Goal: Information Seeking & Learning: Learn about a topic

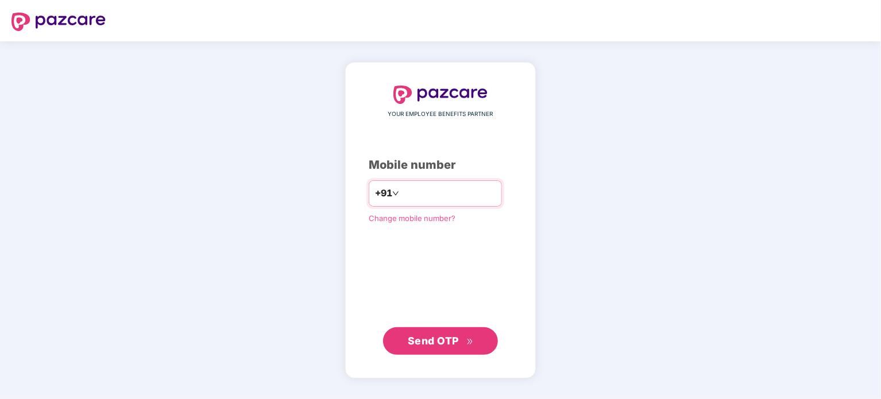
click at [471, 185] on input "number" at bounding box center [448, 193] width 94 height 18
type input "**********"
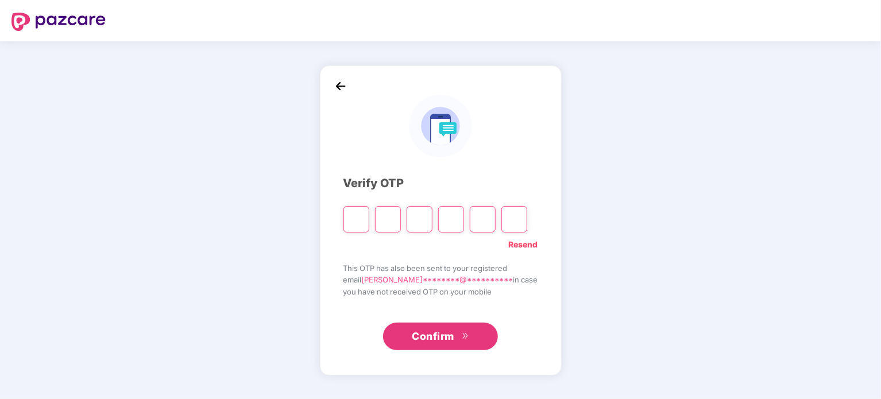
type input "*"
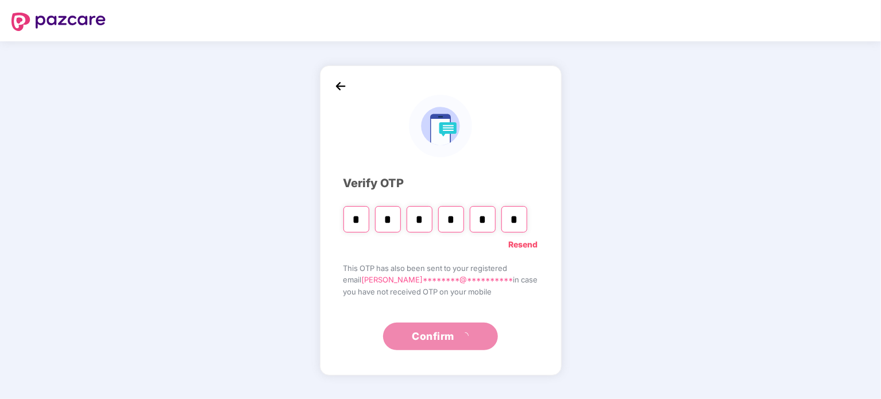
type input "*"
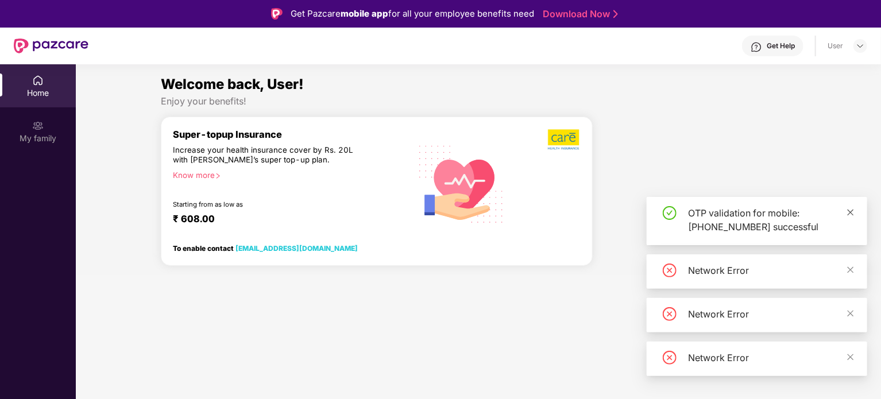
click at [854, 215] on icon "close" at bounding box center [850, 212] width 8 height 8
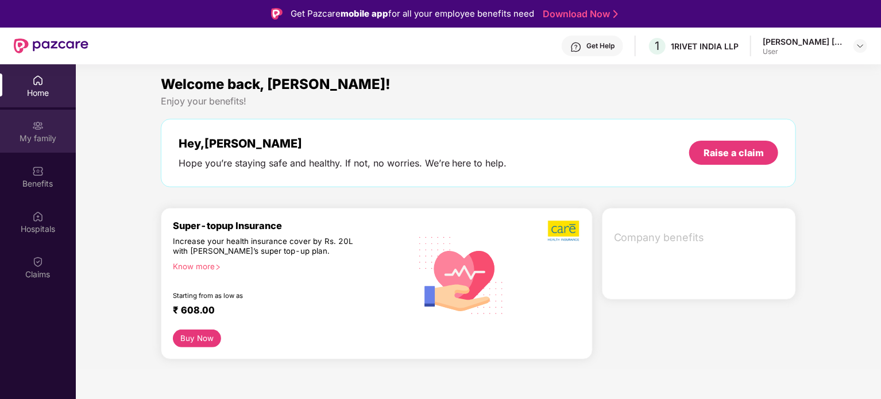
click at [51, 140] on div "My family" at bounding box center [38, 138] width 76 height 11
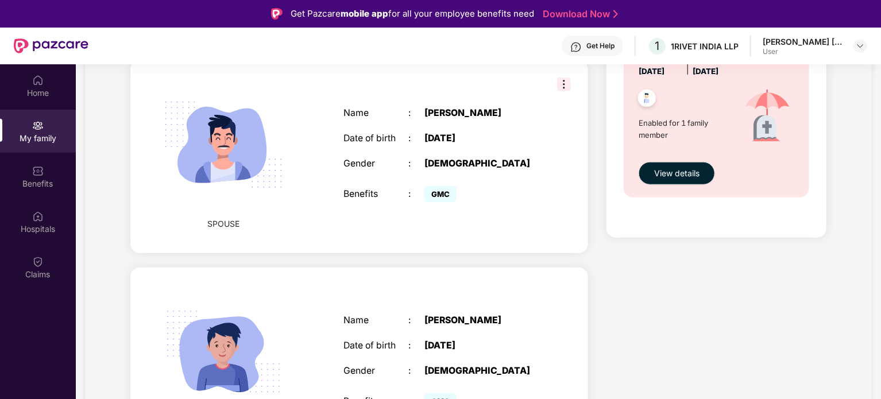
scroll to position [64, 0]
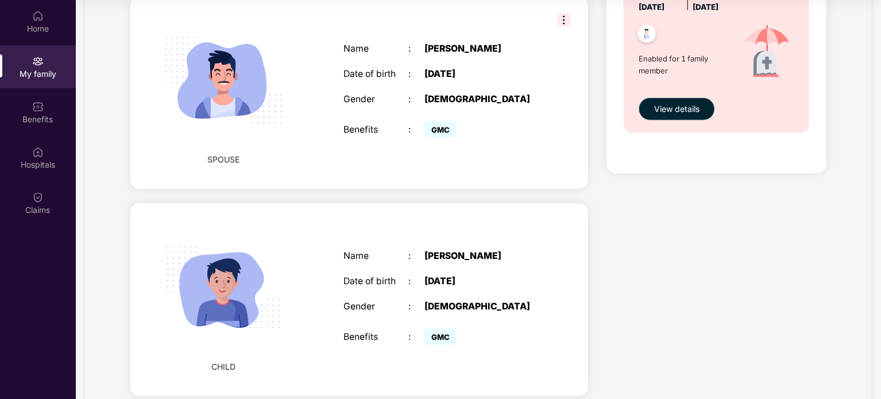
click at [436, 329] on span "GMC" at bounding box center [440, 337] width 32 height 16
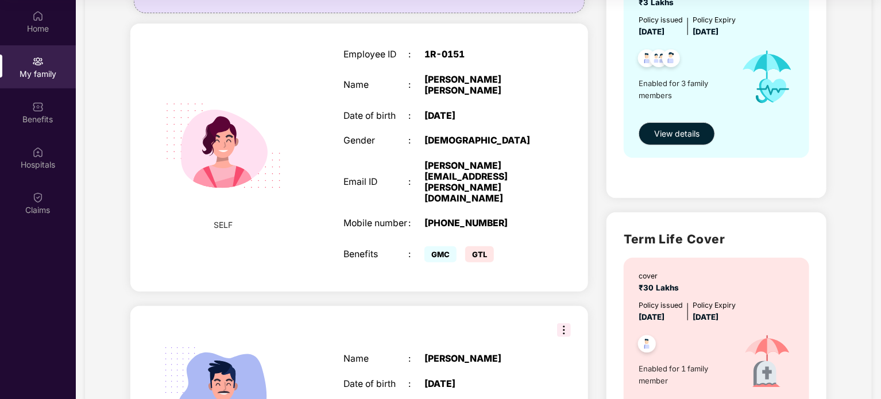
scroll to position [120, 0]
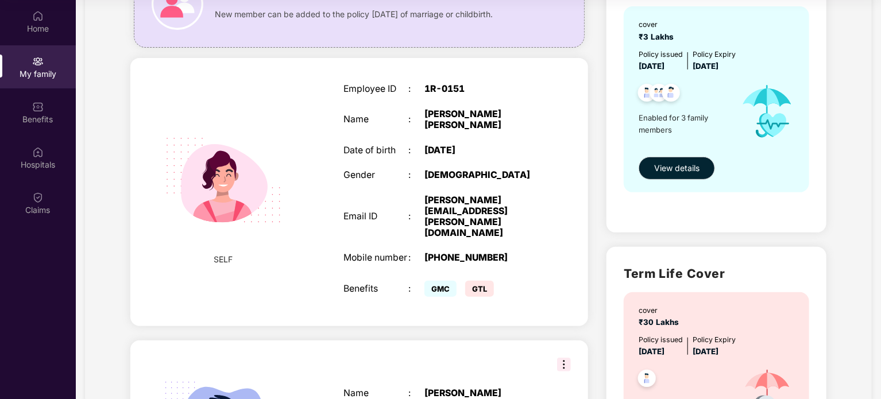
click at [473, 281] on span "GTL" at bounding box center [479, 289] width 29 height 16
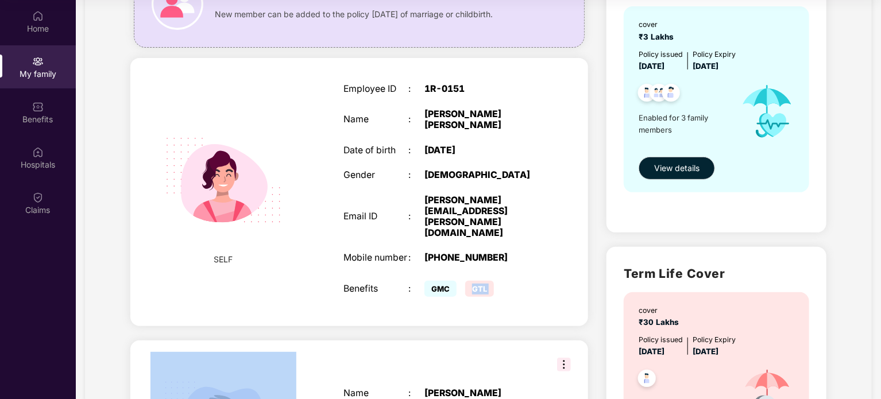
click at [473, 281] on span "GTL" at bounding box center [479, 289] width 29 height 16
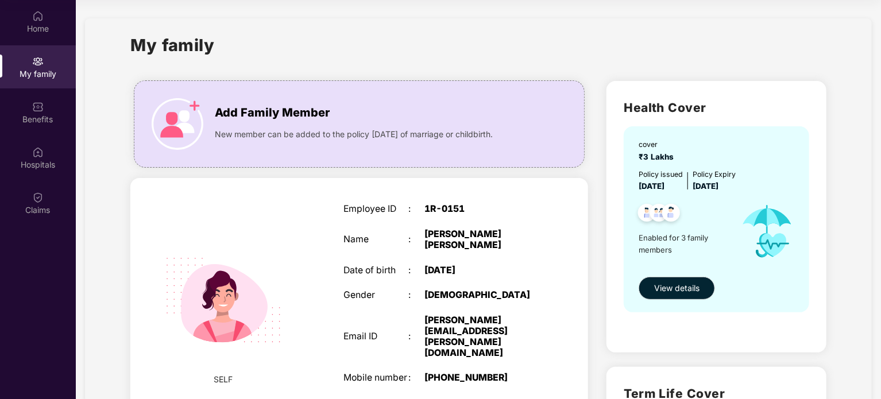
scroll to position [57, 0]
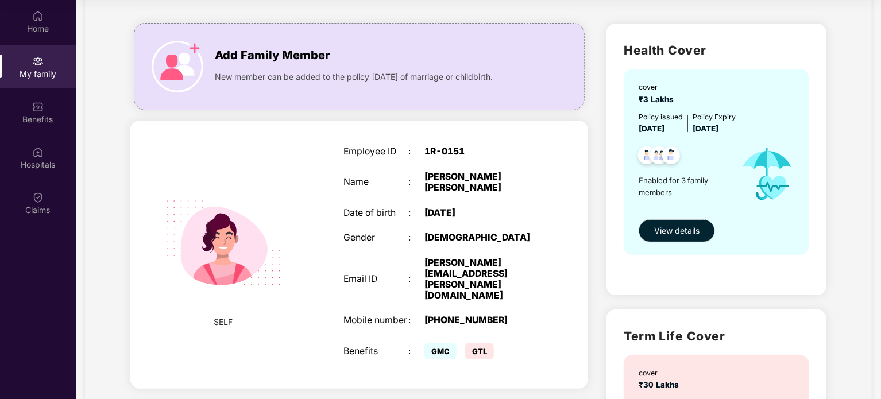
drag, startPoint x: 660, startPoint y: 255, endPoint x: 661, endPoint y: 238, distance: 17.9
click at [660, 255] on div "Health Cover cover ₹3 Lakhs Policy issued [DATE] Policy Expiry [DATE] Enabled f…" at bounding box center [716, 159] width 220 height 271
click at [663, 229] on span "View details" at bounding box center [676, 230] width 45 height 13
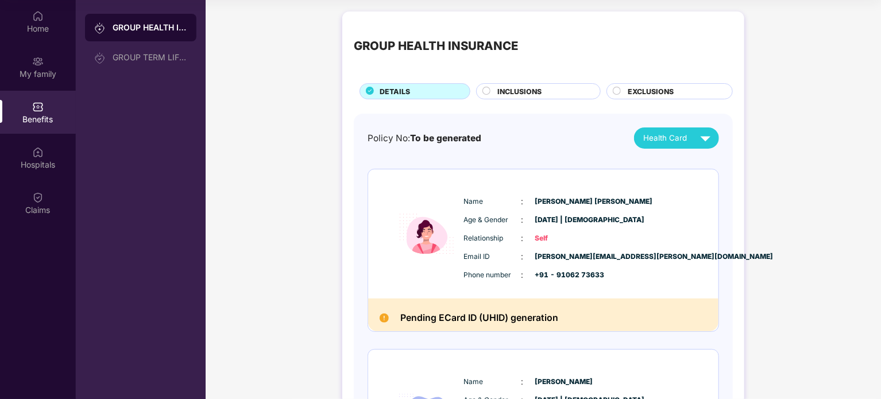
click at [672, 128] on div "Health Card" at bounding box center [679, 138] width 72 height 20
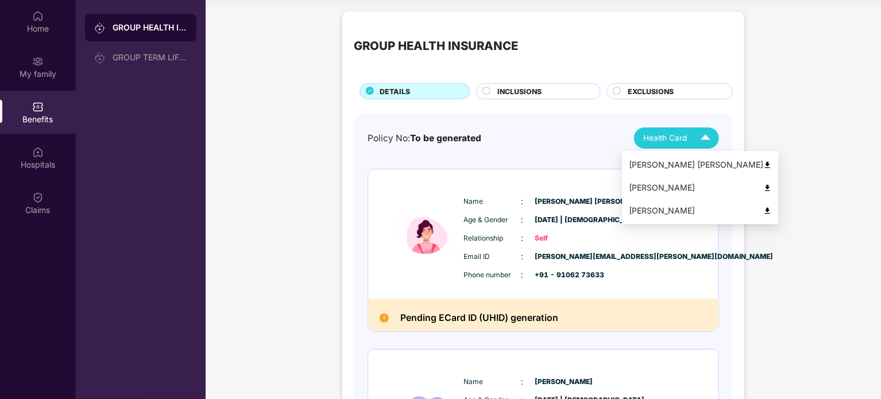
click at [794, 193] on div "GROUP HEALTH INSURANCE DETAILS INCLUSIONS EXCLUSIONS Policy No: To be generated…" at bounding box center [543, 385] width 675 height 758
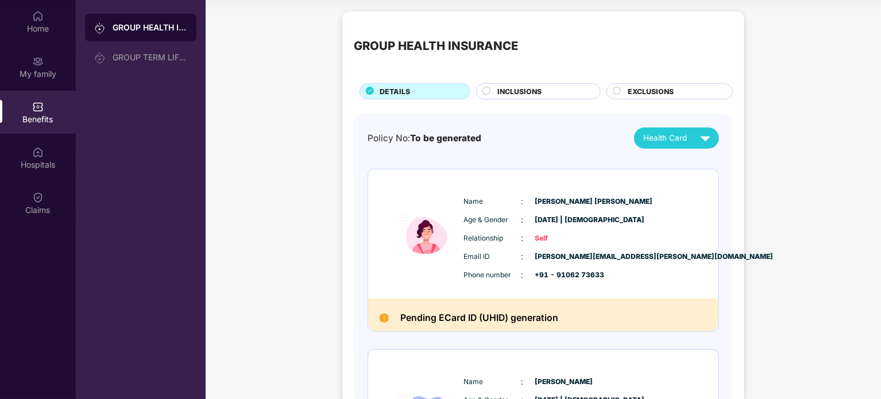
click at [526, 98] on div "INCLUSIONS" at bounding box center [542, 92] width 103 height 13
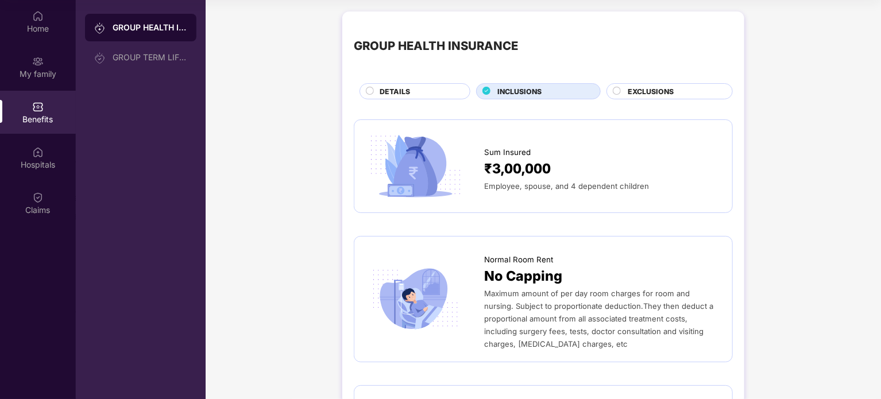
click at [670, 91] on span "EXCLUSIONS" at bounding box center [650, 91] width 46 height 11
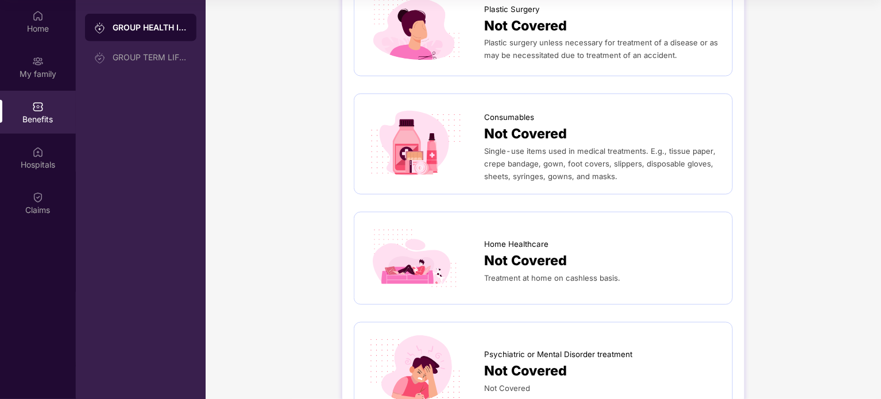
scroll to position [749, 0]
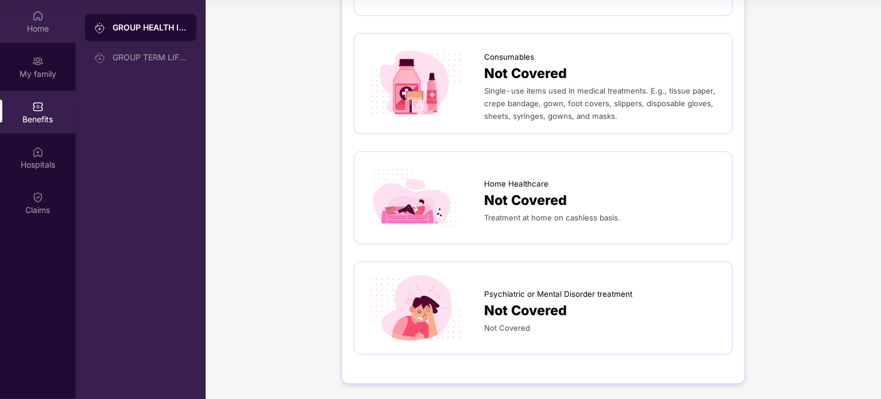
click at [51, 24] on div "Home" at bounding box center [38, 28] width 76 height 11
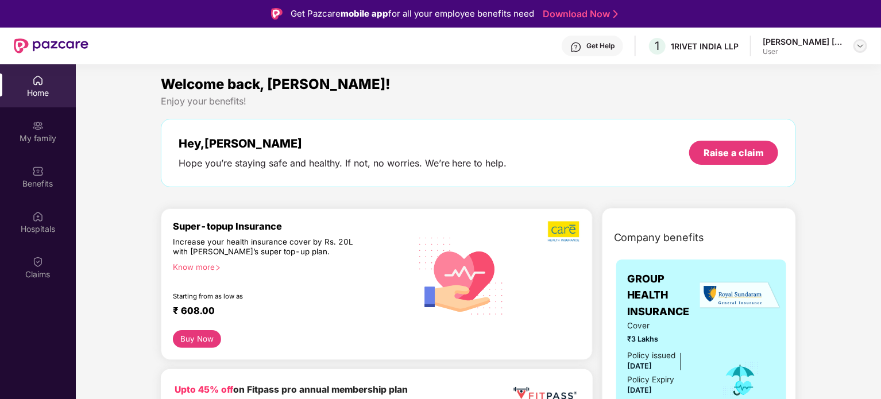
click at [860, 46] on img at bounding box center [859, 45] width 9 height 9
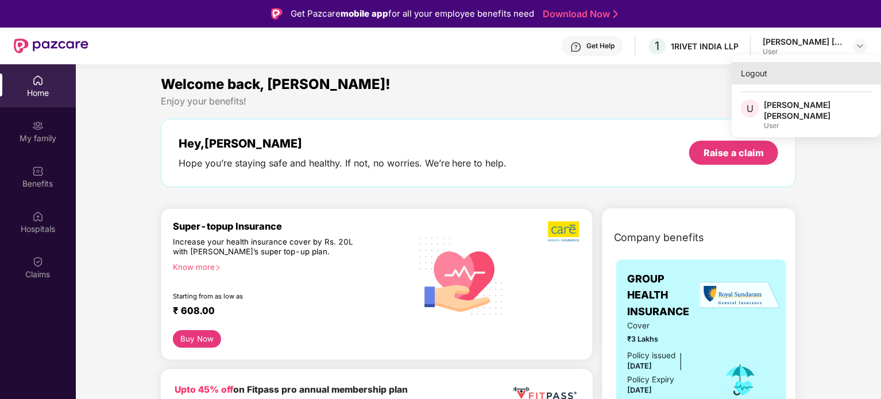
click at [758, 80] on div "Logout" at bounding box center [805, 73] width 149 height 22
